Goal: Navigation & Orientation: Understand site structure

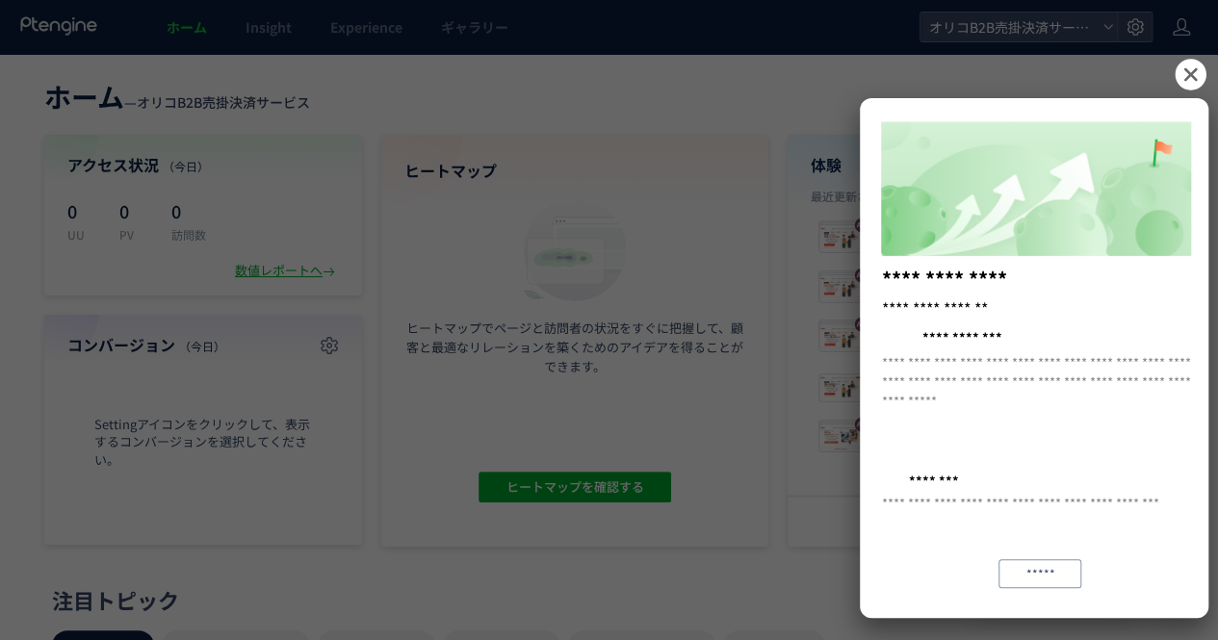
click at [1195, 82] on icon at bounding box center [1189, 74] width 31 height 31
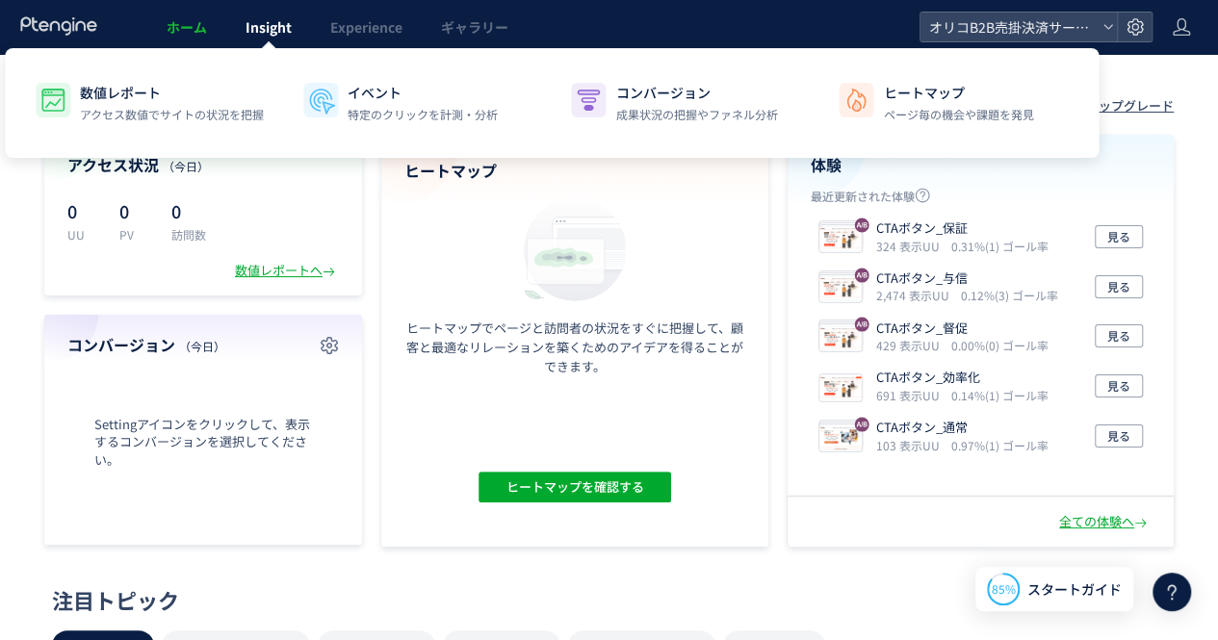
click at [273, 29] on span "Insight" at bounding box center [268, 26] width 46 height 19
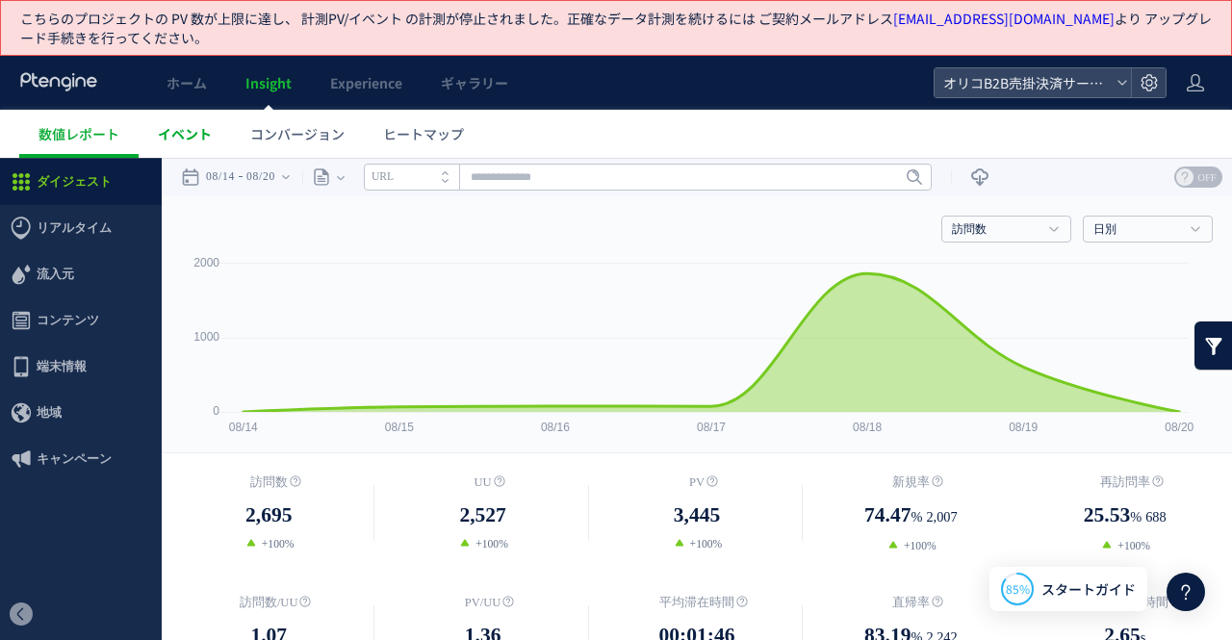
click at [192, 139] on span "イベント" at bounding box center [185, 133] width 54 height 19
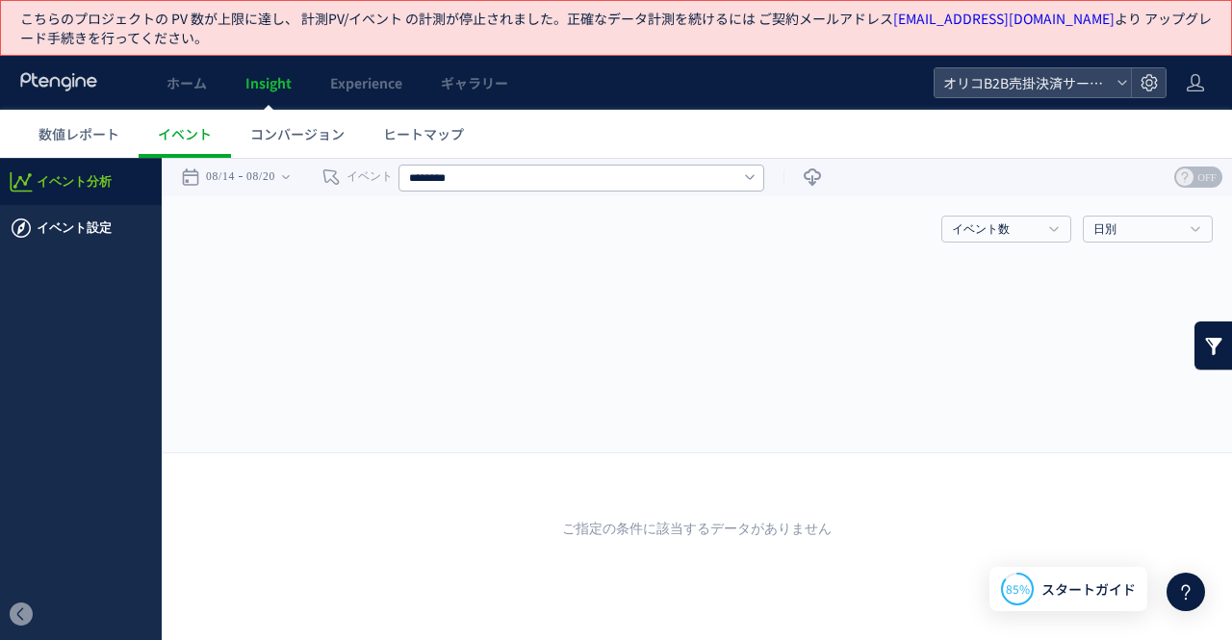
click at [121, 233] on span "イベント設定" at bounding box center [81, 228] width 162 height 46
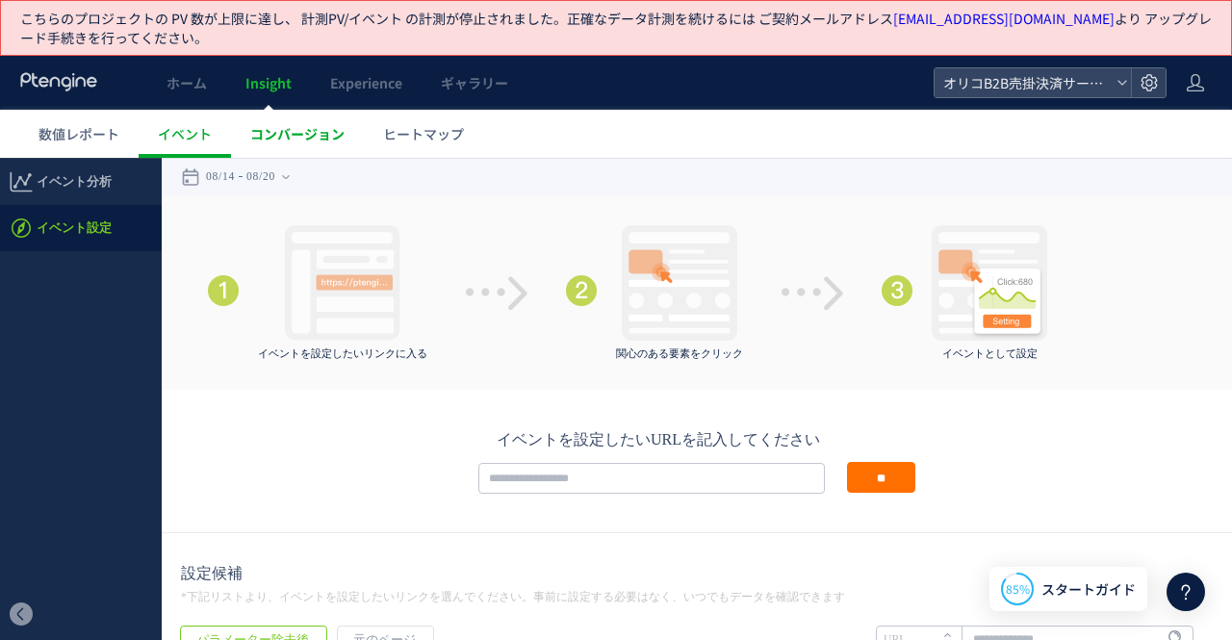
click at [296, 142] on link "コンバージョン" at bounding box center [297, 134] width 133 height 48
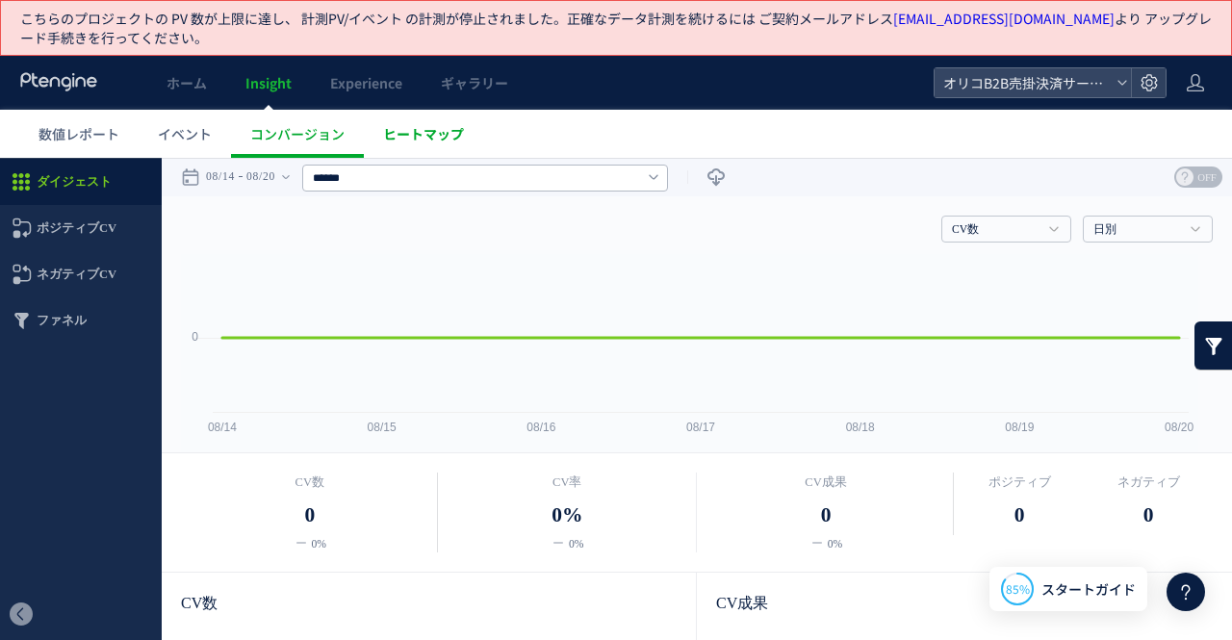
click at [449, 137] on span "ヒートマップ" at bounding box center [423, 133] width 81 height 19
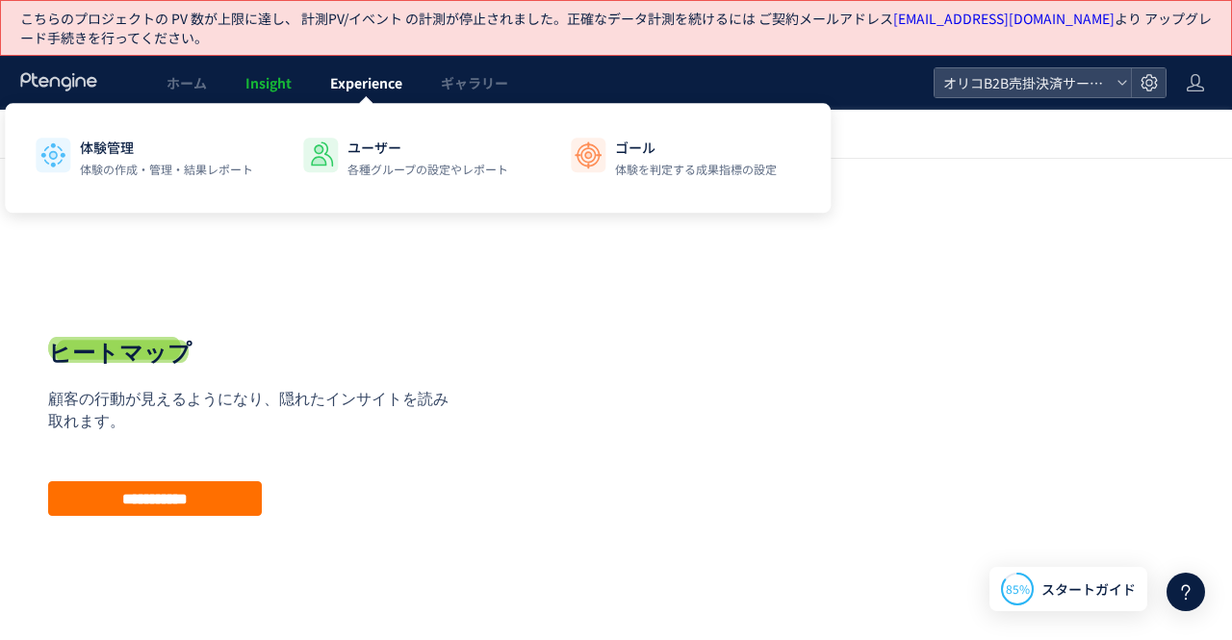
click at [362, 90] on span "Experience" at bounding box center [366, 82] width 72 height 19
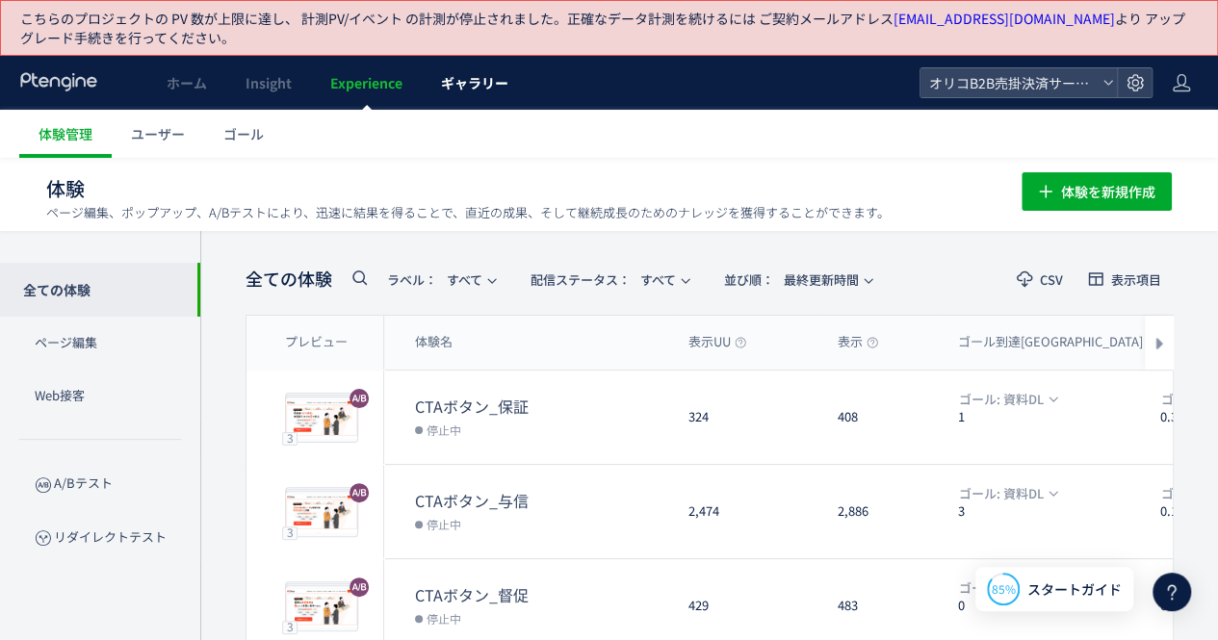
click at [468, 83] on span "ギャラリー" at bounding box center [474, 82] width 67 height 19
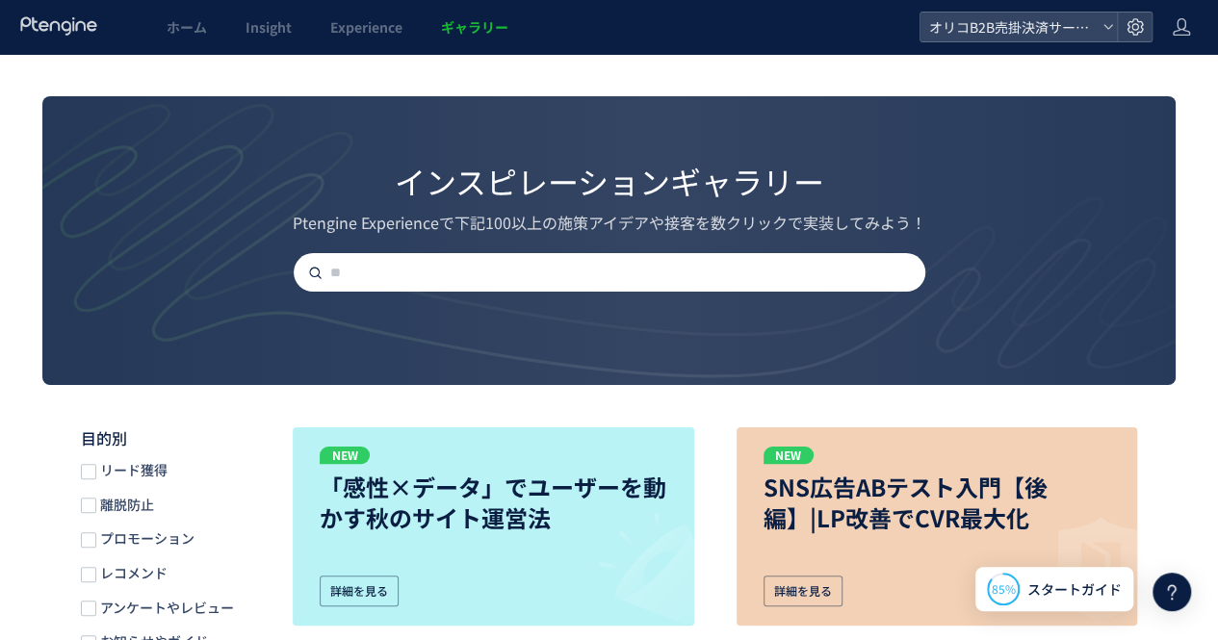
click at [78, 28] on icon at bounding box center [59, 25] width 80 height 19
